Goal: Task Accomplishment & Management: Manage account settings

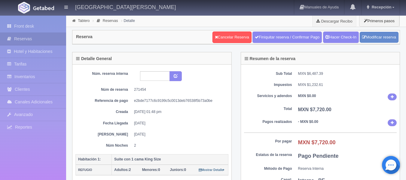
click at [110, 50] on div "Reserva Cancelar Reserva Finiquitar reserva / Confirmar Pago Hacer Check-In Mod…" at bounding box center [236, 39] width 337 height 25
click at [214, 34] on link "Cancelar Reserva" at bounding box center [232, 37] width 39 height 11
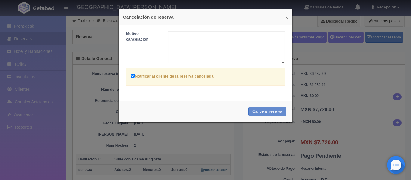
click at [285, 19] on button "×" at bounding box center [286, 17] width 3 height 5
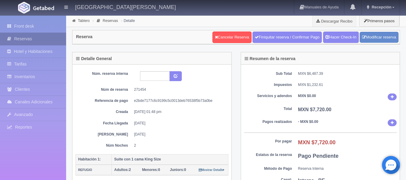
click at [30, 35] on link "Reservas" at bounding box center [33, 39] width 66 height 12
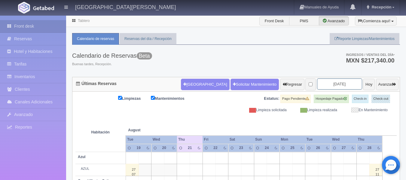
click at [340, 84] on input "2025-08-21" at bounding box center [339, 84] width 45 height 11
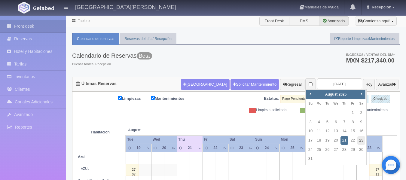
click at [361, 140] on link "23" at bounding box center [362, 140] width 8 height 9
type input "2025-08-23"
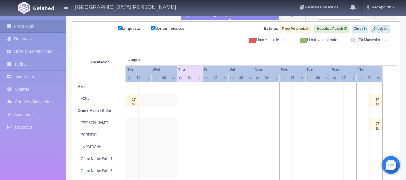
scroll to position [90, 0]
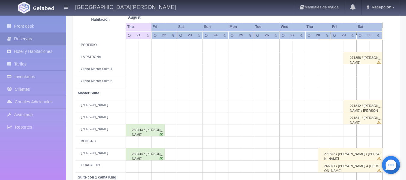
scroll to position [40, 0]
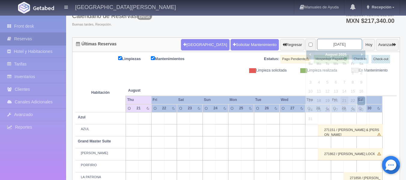
click at [328, 45] on input "2025-08-23" at bounding box center [339, 44] width 45 height 11
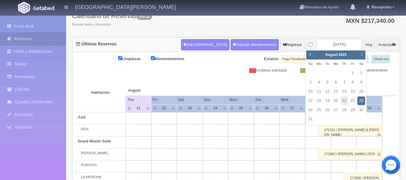
click at [362, 55] on span "Next" at bounding box center [361, 54] width 5 height 5
click at [319, 101] on link "22" at bounding box center [319, 101] width 8 height 9
type input "[DATE]"
